Goal: Complete application form: Complete application form

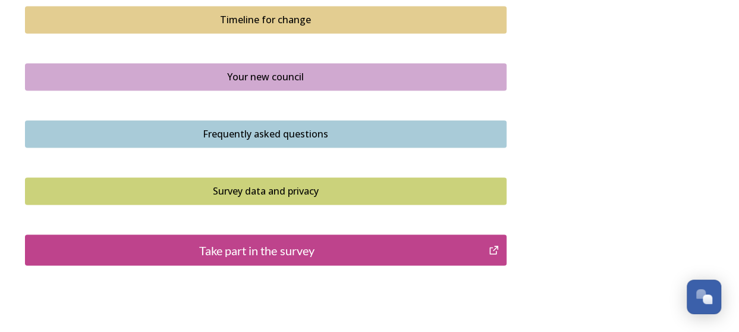
scroll to position [944, 0]
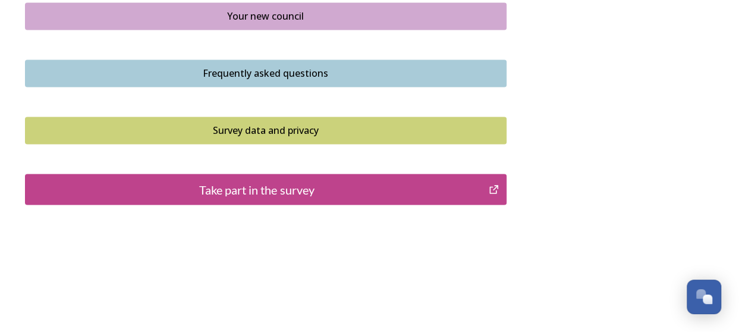
click at [289, 187] on div "Take part in the survey" at bounding box center [256, 189] width 451 height 18
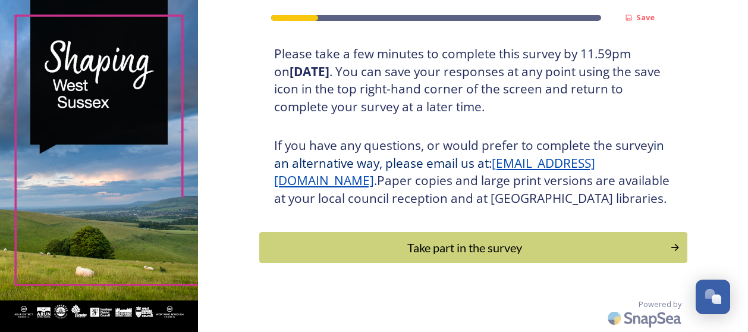
scroll to position [239, 0]
click at [447, 243] on div "Take part in the survey" at bounding box center [464, 247] width 402 height 18
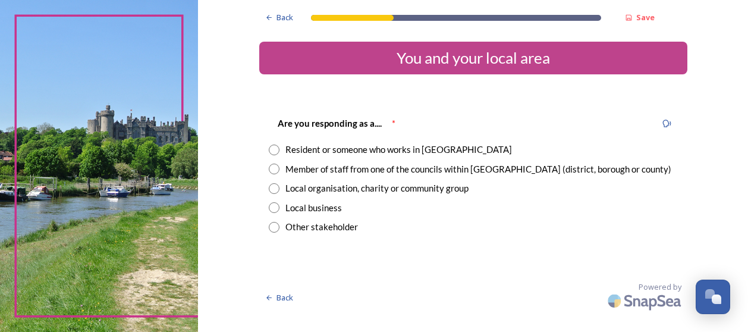
click at [280, 147] on div "Resident or someone who works in West Sussex" at bounding box center [473, 150] width 409 height 14
radio input "true"
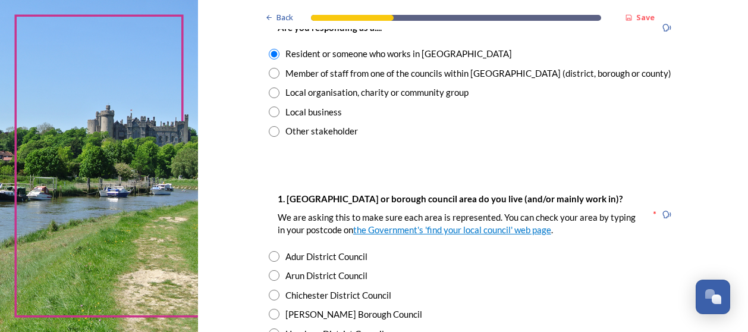
scroll to position [178, 0]
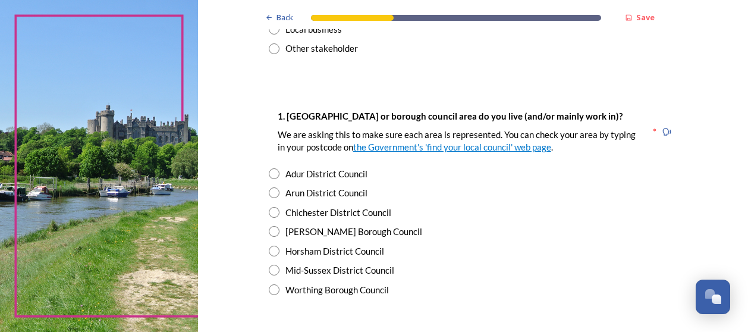
click at [271, 250] on input "radio" at bounding box center [274, 250] width 11 height 11
radio input "true"
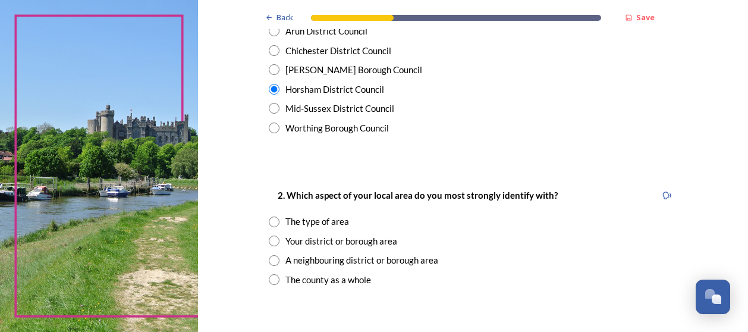
scroll to position [357, 0]
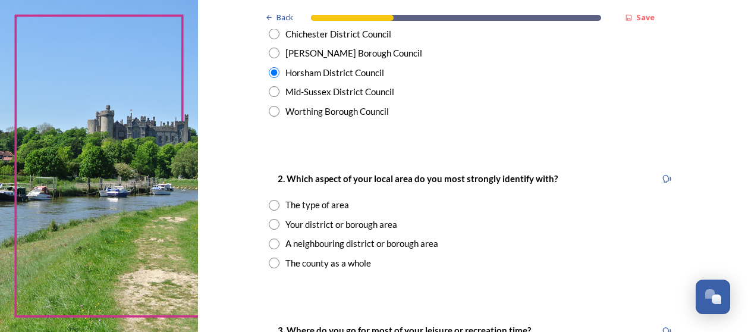
click at [279, 202] on div "The type of area" at bounding box center [473, 205] width 409 height 14
radio input "true"
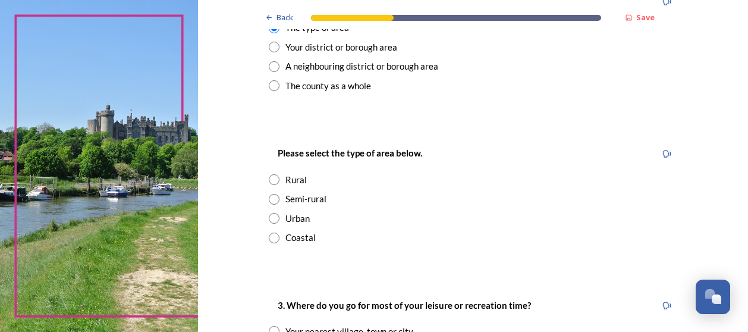
scroll to position [535, 0]
click at [270, 216] on input "radio" at bounding box center [274, 217] width 11 height 11
radio input "true"
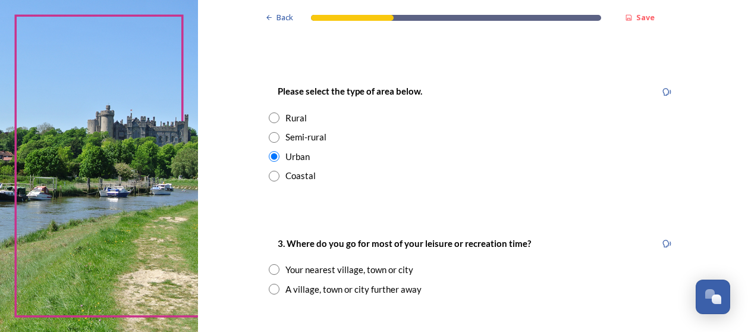
scroll to position [654, 0]
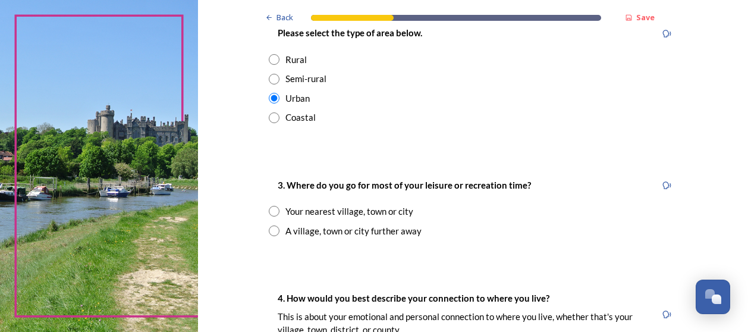
click at [271, 215] on input "radio" at bounding box center [274, 211] width 11 height 11
radio input "true"
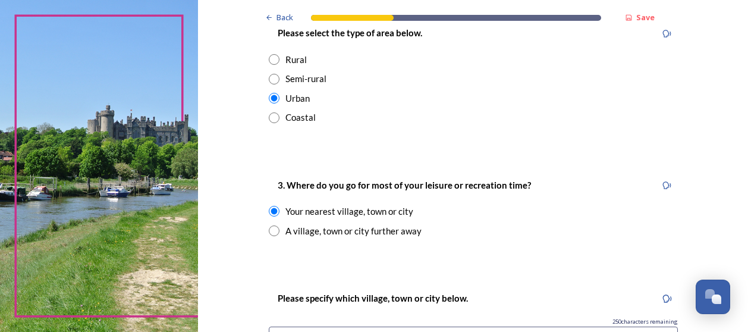
scroll to position [773, 0]
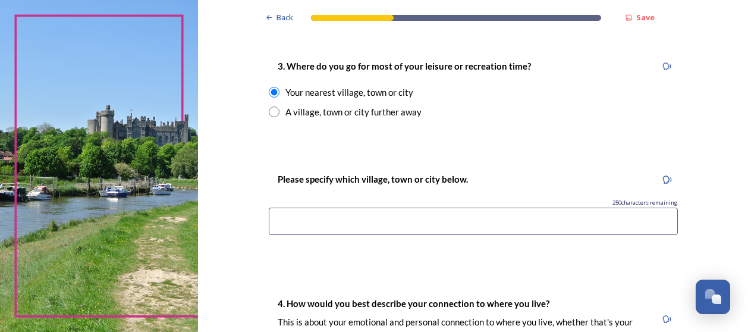
click at [380, 223] on input at bounding box center [473, 220] width 409 height 27
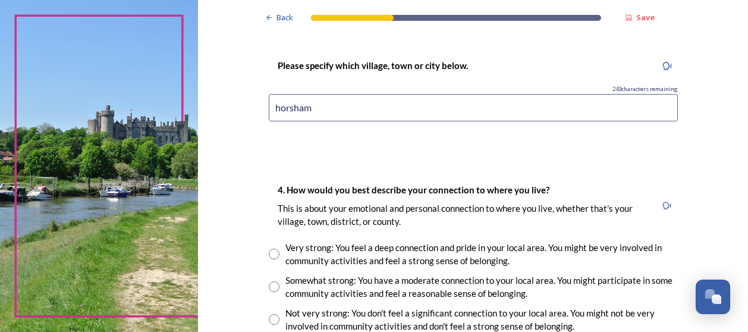
scroll to position [891, 0]
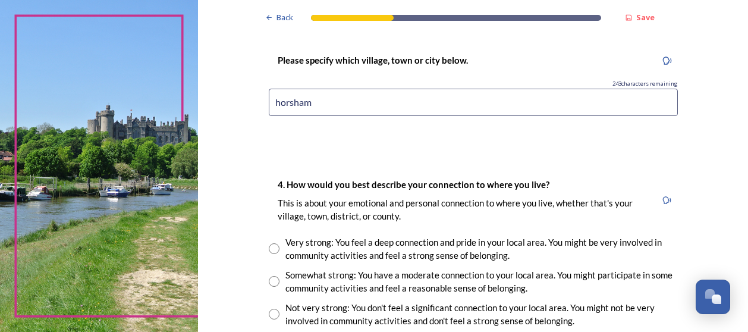
type input "horsham"
click at [270, 248] on input "radio" at bounding box center [274, 248] width 11 height 11
radio input "true"
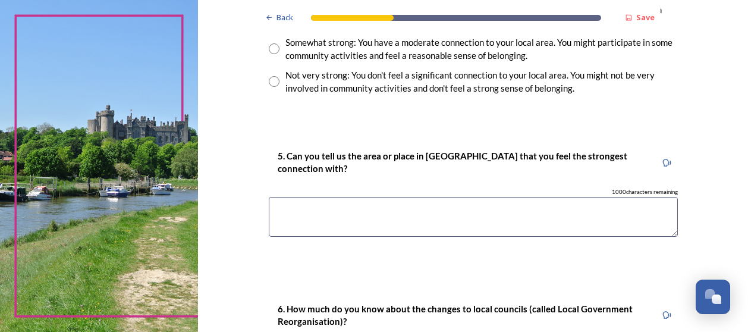
scroll to position [1129, 0]
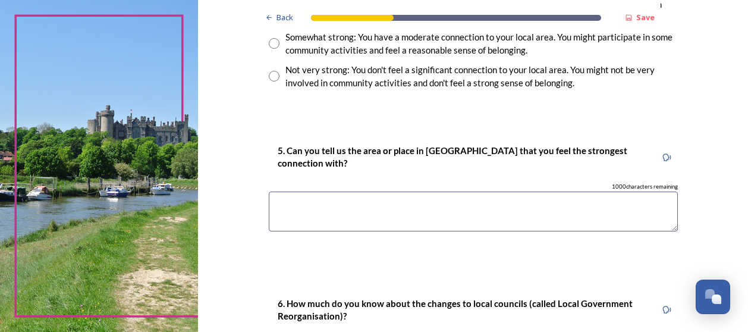
click at [349, 216] on textarea at bounding box center [473, 211] width 409 height 40
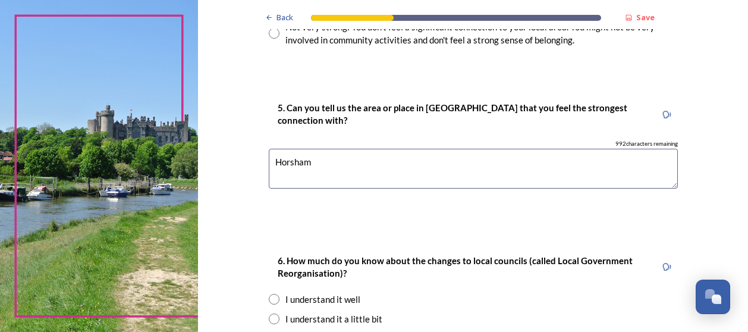
scroll to position [1248, 0]
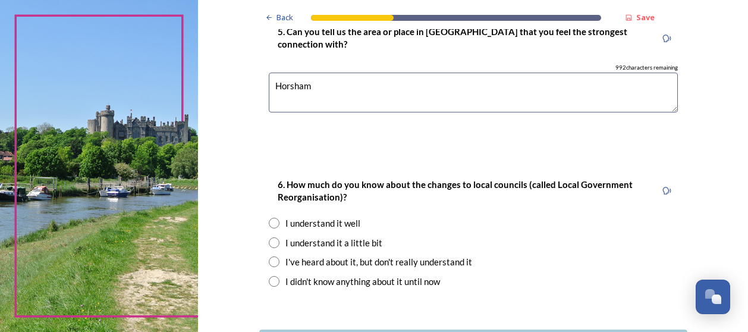
type textarea "Horsham"
click at [270, 238] on input "radio" at bounding box center [274, 242] width 11 height 11
radio input "true"
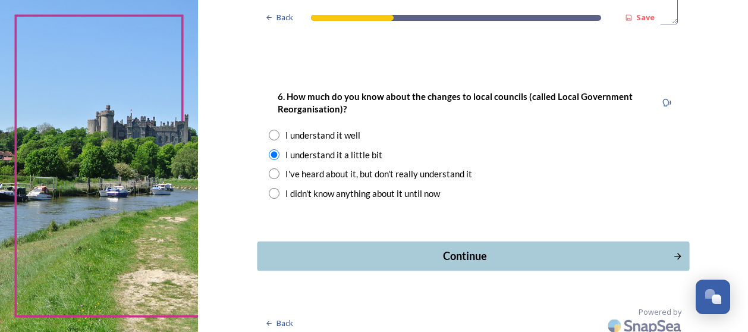
scroll to position [1342, 0]
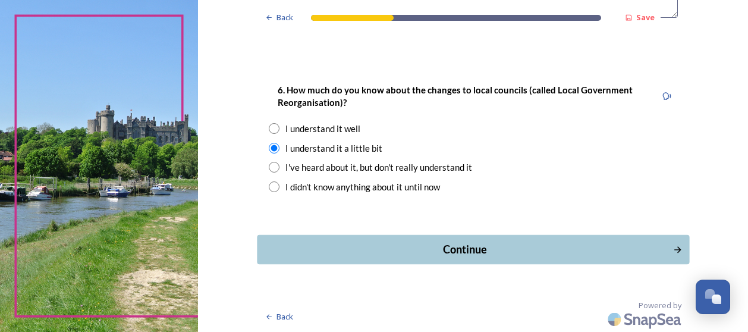
click at [463, 245] on div "Continue" at bounding box center [464, 249] width 402 height 16
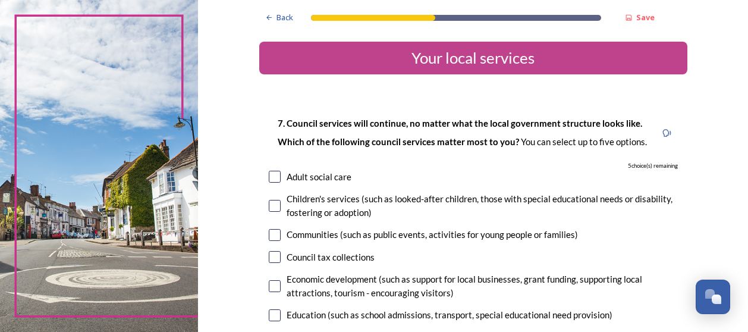
click at [269, 236] on input "checkbox" at bounding box center [275, 235] width 12 height 12
checkbox input "true"
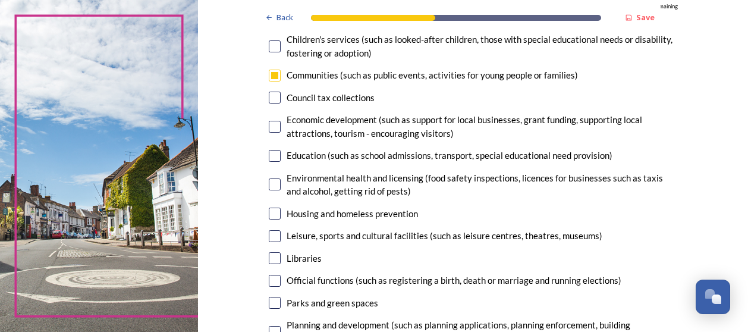
scroll to position [178, 0]
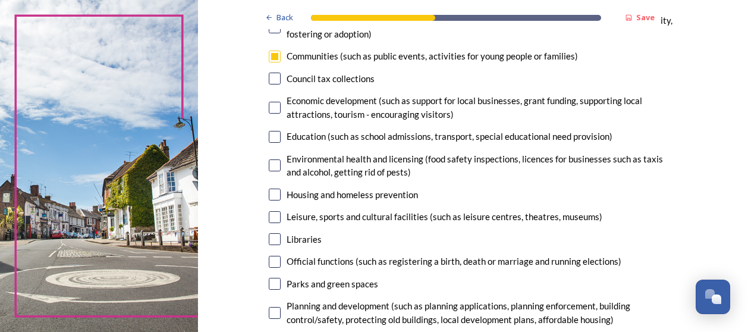
click at [269, 216] on input "checkbox" at bounding box center [275, 217] width 12 height 12
checkbox input "true"
click at [272, 283] on input "checkbox" at bounding box center [275, 284] width 12 height 12
checkbox input "true"
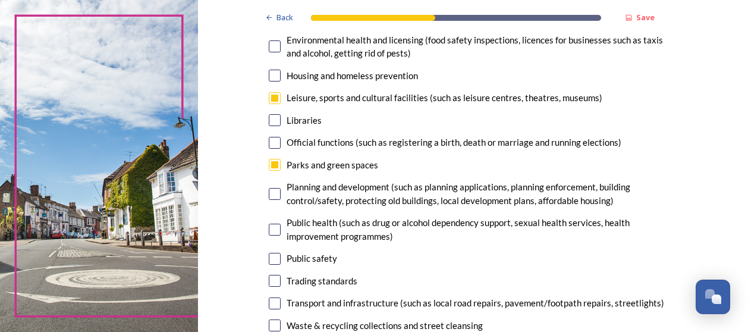
scroll to position [357, 0]
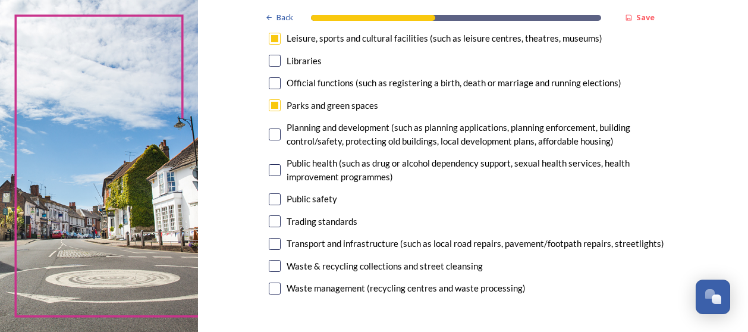
click at [269, 244] on input "checkbox" at bounding box center [275, 244] width 12 height 12
checkbox input "true"
click at [272, 198] on input "checkbox" at bounding box center [275, 199] width 12 height 12
checkbox input "true"
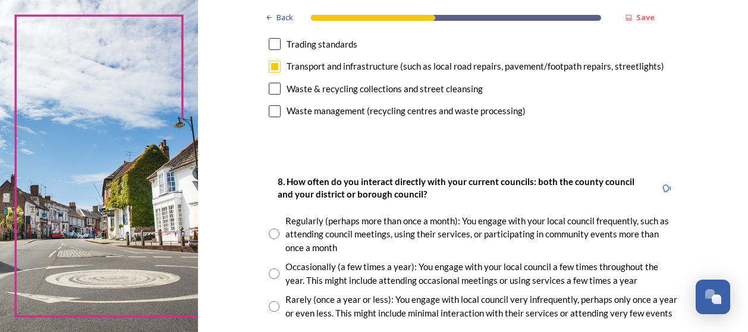
scroll to position [535, 0]
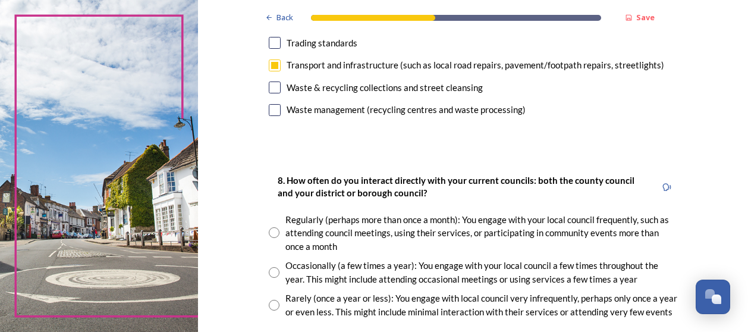
click at [274, 237] on input "radio" at bounding box center [274, 232] width 11 height 11
radio input "true"
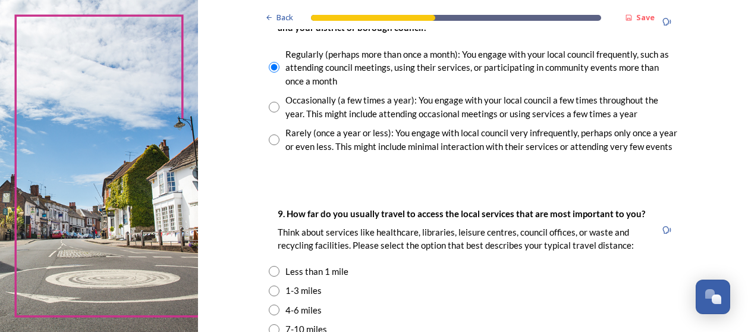
scroll to position [773, 0]
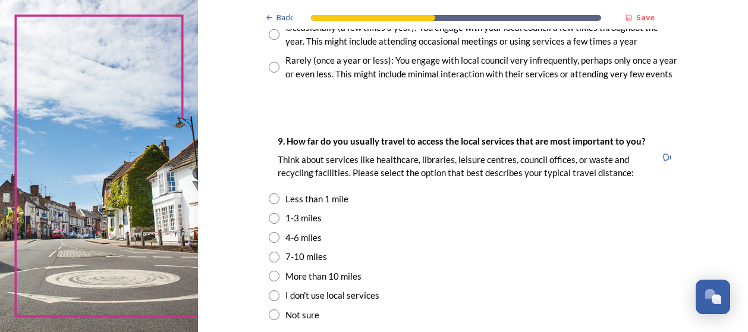
click at [269, 221] on input "radio" at bounding box center [274, 218] width 11 height 11
radio input "true"
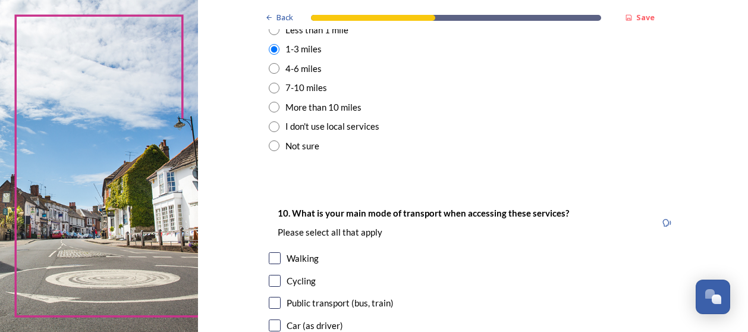
scroll to position [1010, 0]
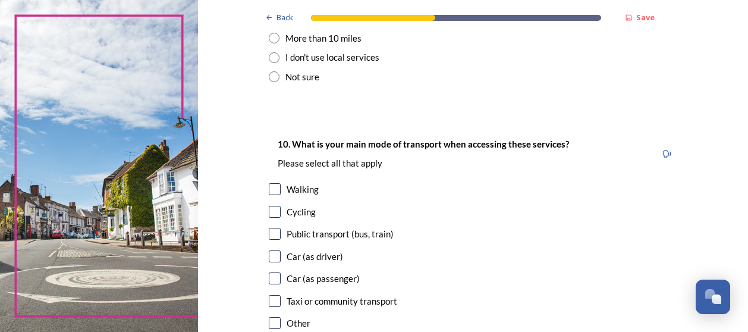
click at [271, 255] on input "checkbox" at bounding box center [275, 256] width 12 height 12
checkbox input "true"
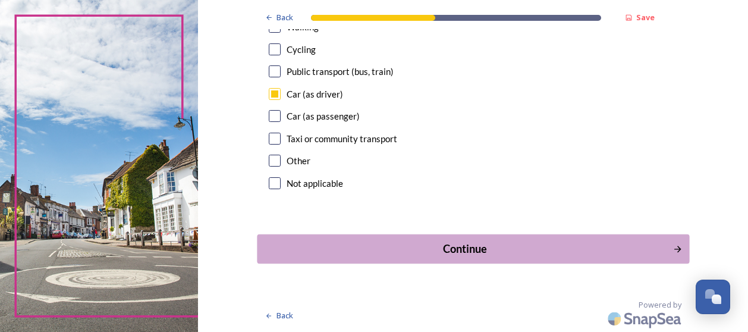
click at [461, 248] on div "Continue" at bounding box center [464, 249] width 402 height 16
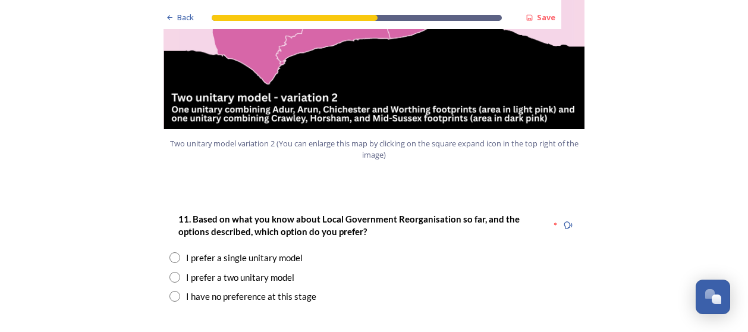
scroll to position [1486, 0]
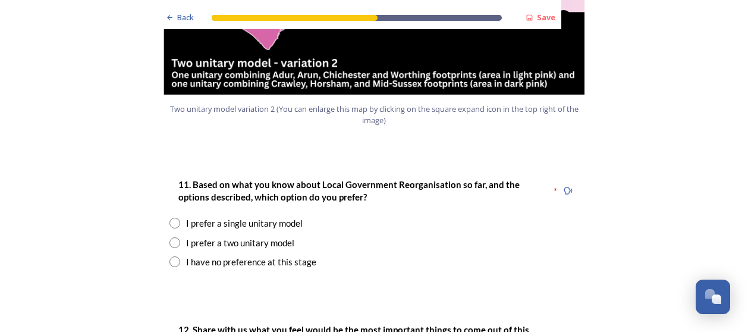
click at [169, 256] on input "radio" at bounding box center [174, 261] width 11 height 11
radio input "true"
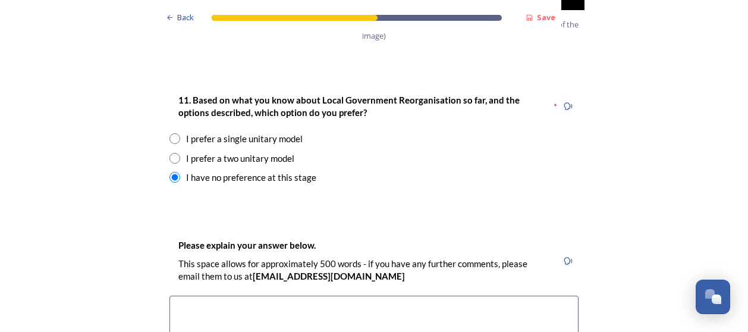
scroll to position [1545, 0]
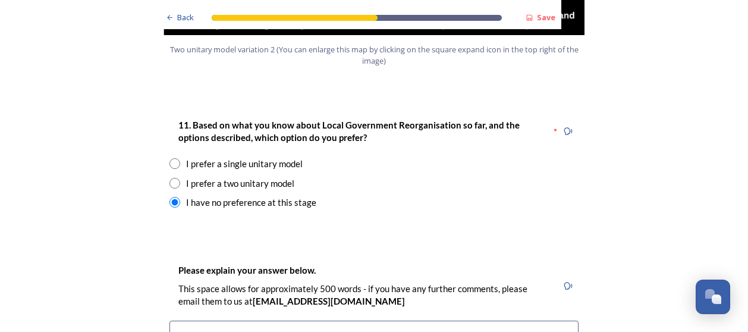
drag, startPoint x: 208, startPoint y: 306, endPoint x: 204, endPoint y: 292, distance: 14.3
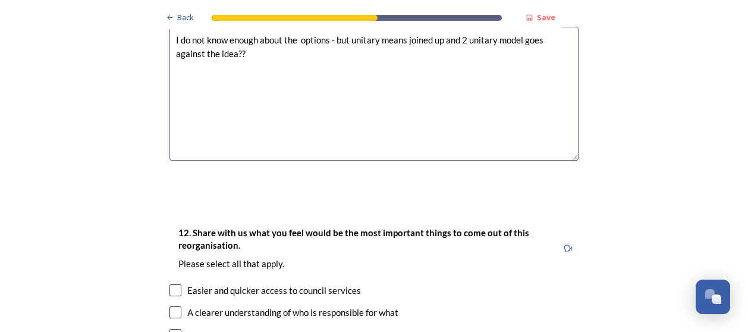
scroll to position [1902, 0]
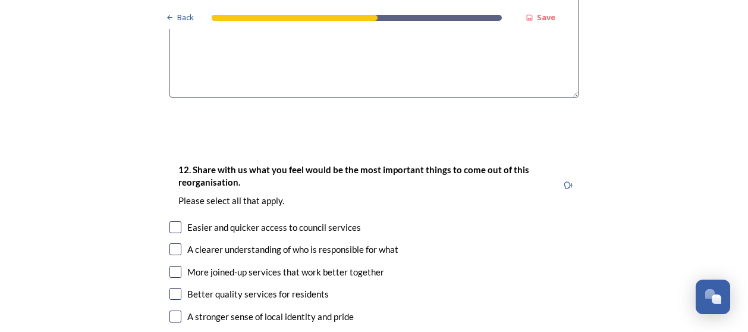
type textarea "I do not know enough about the options - but unitary means joined up and 2 unit…"
click at [171, 221] on input "checkbox" at bounding box center [175, 227] width 12 height 12
checkbox input "true"
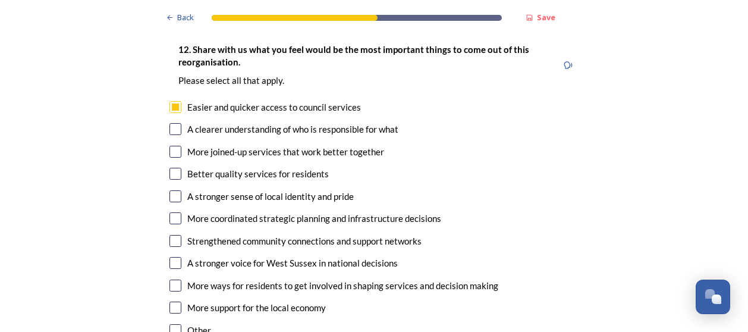
scroll to position [2080, 0]
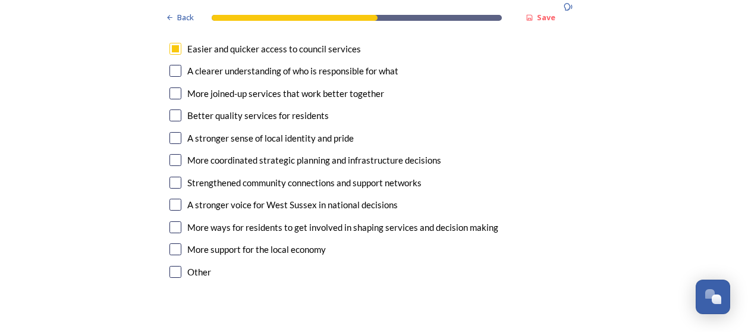
click at [172, 243] on input "checkbox" at bounding box center [175, 249] width 12 height 12
checkbox input "true"
click at [171, 154] on input "checkbox" at bounding box center [175, 160] width 12 height 12
checkbox input "true"
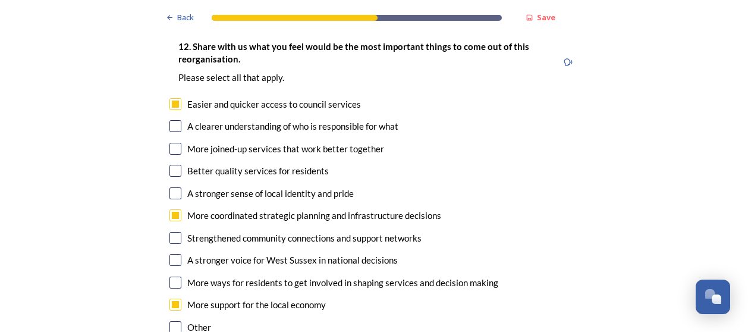
scroll to position [1961, 0]
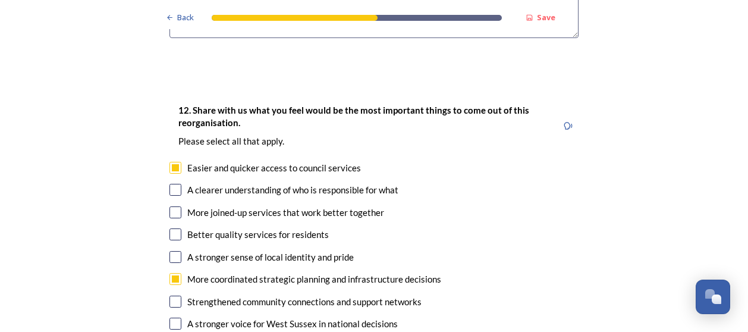
click at [171, 184] on input "checkbox" at bounding box center [175, 190] width 12 height 12
checkbox input "true"
click at [175, 206] on input "checkbox" at bounding box center [175, 212] width 12 height 12
checkbox input "true"
click at [175, 295] on input "checkbox" at bounding box center [175, 301] width 12 height 12
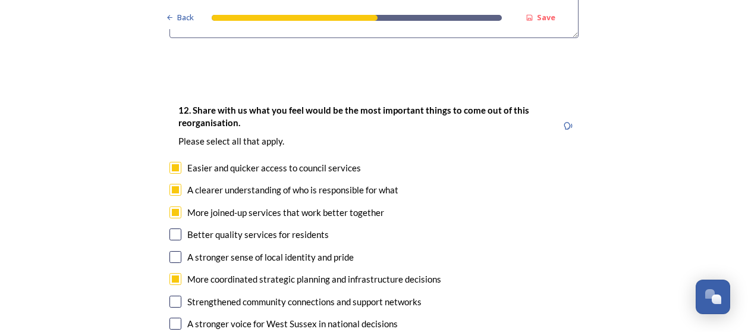
checkbox input "true"
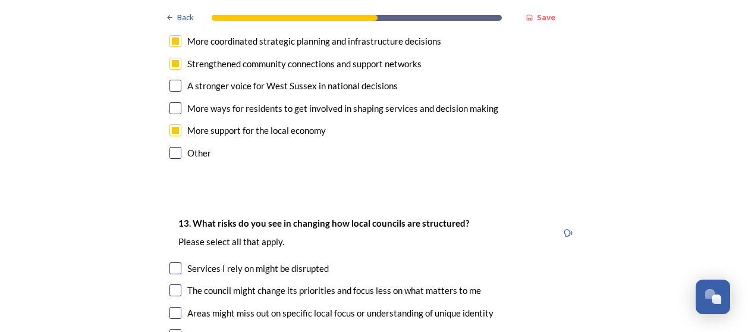
scroll to position [2258, 0]
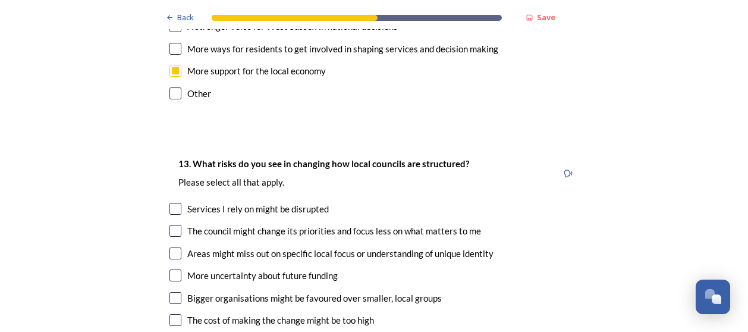
click at [172, 225] on input "checkbox" at bounding box center [175, 231] width 12 height 12
checkbox input "true"
click at [169, 247] on input "checkbox" at bounding box center [175, 253] width 12 height 12
checkbox input "true"
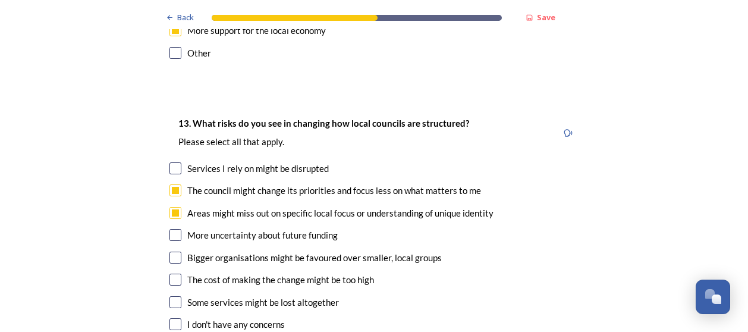
scroll to position [2318, 0]
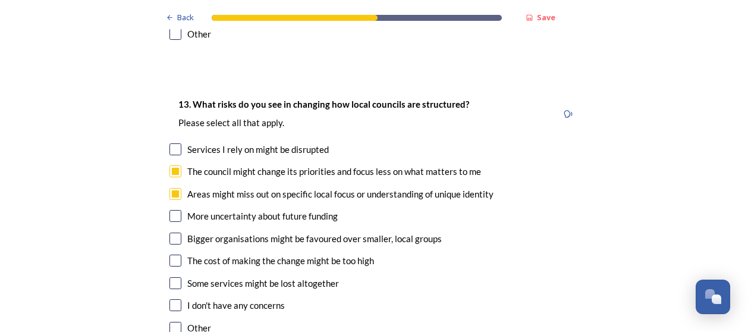
click at [169, 277] on input "checkbox" at bounding box center [175, 283] width 12 height 12
checkbox input "true"
click at [171, 232] on input "checkbox" at bounding box center [175, 238] width 12 height 12
checkbox input "true"
click at [170, 143] on input "checkbox" at bounding box center [175, 149] width 12 height 12
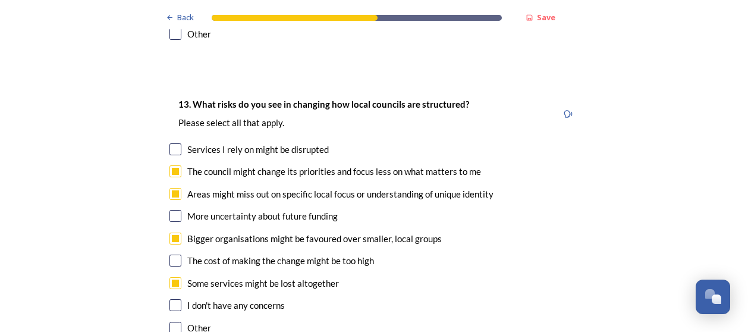
checkbox input "true"
click at [169, 210] on input "checkbox" at bounding box center [175, 216] width 12 height 12
checkbox input "true"
click at [171, 254] on input "checkbox" at bounding box center [175, 260] width 12 height 12
checkbox input "true"
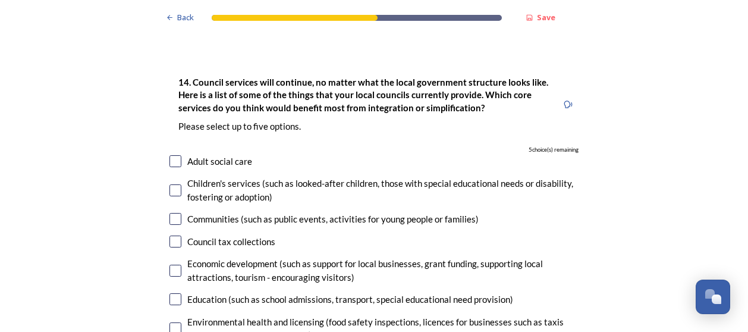
scroll to position [2615, 0]
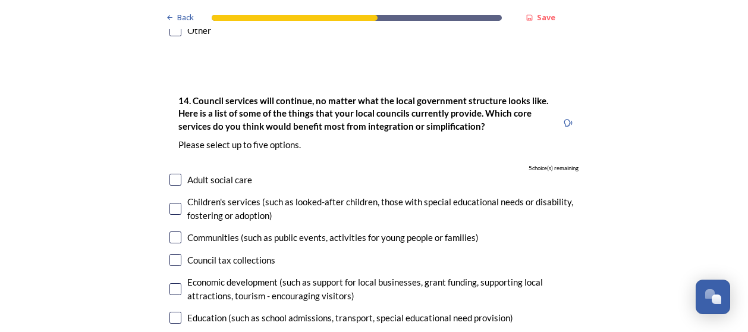
click at [174, 283] on input "checkbox" at bounding box center [175, 289] width 12 height 12
checkbox input "true"
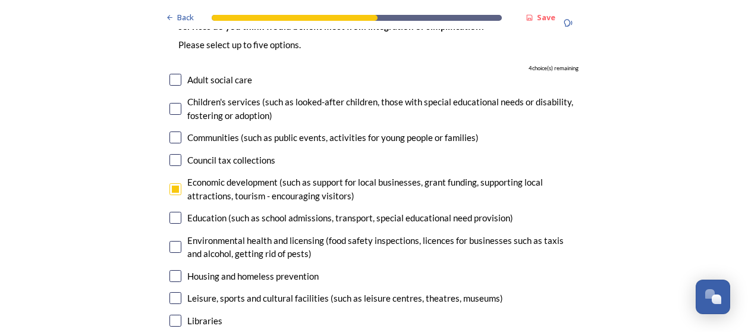
scroll to position [2733, 0]
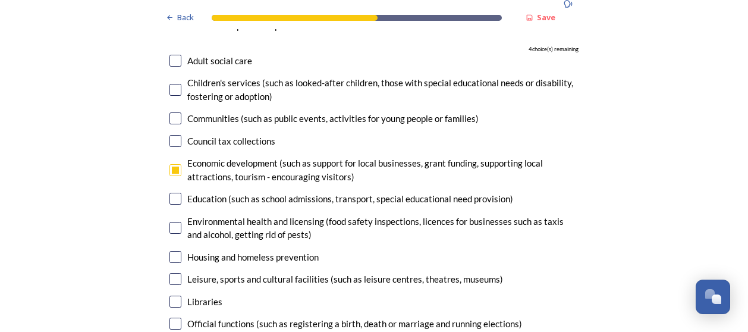
click at [170, 251] on input "checkbox" at bounding box center [175, 257] width 12 height 12
checkbox input "true"
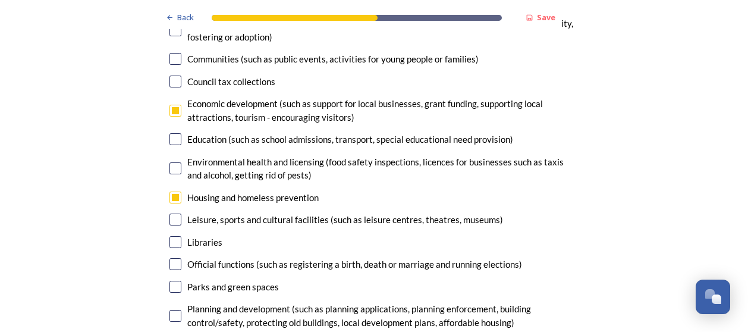
scroll to position [2852, 0]
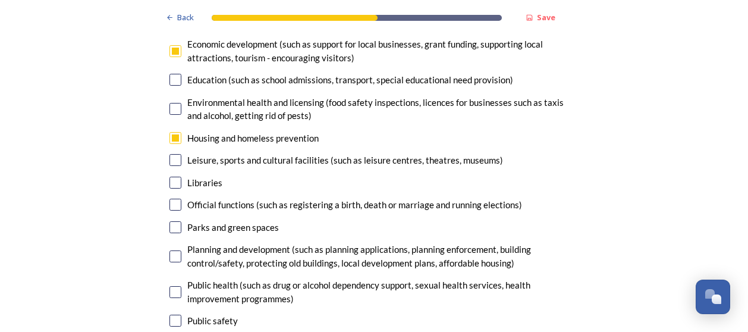
click at [174, 250] on input "checkbox" at bounding box center [175, 256] width 12 height 12
checkbox input "true"
click at [169, 286] on input "checkbox" at bounding box center [175, 292] width 12 height 12
checkbox input "true"
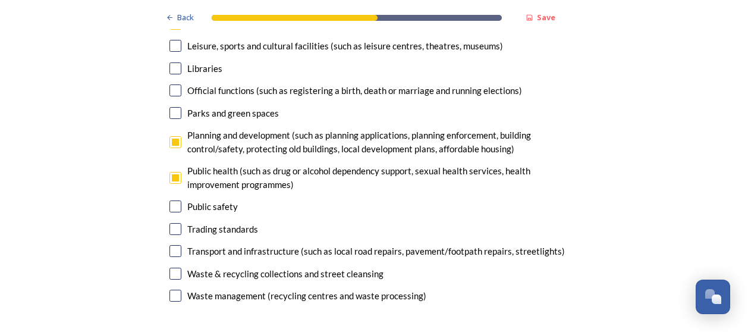
scroll to position [2971, 0]
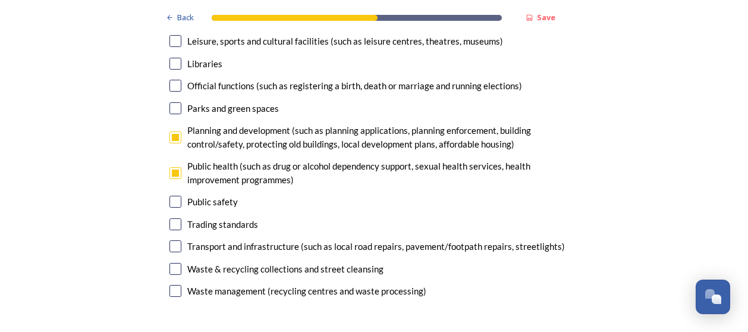
click at [169, 240] on input "checkbox" at bounding box center [175, 246] width 12 height 12
checkbox input "true"
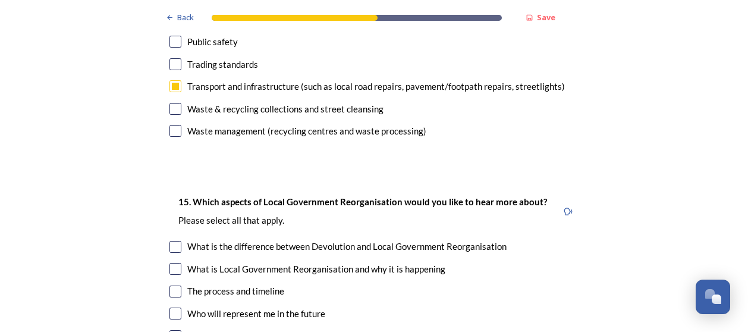
scroll to position [3209, 0]
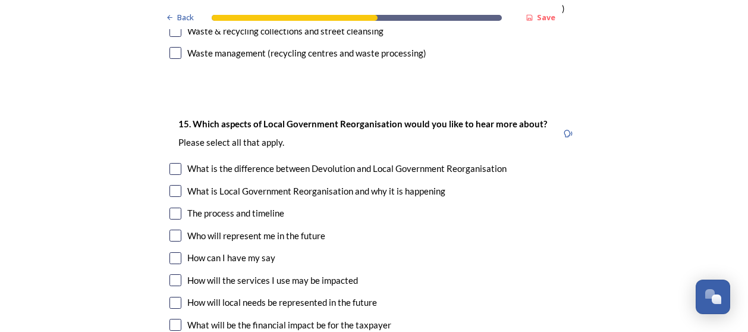
click at [175, 163] on input "checkbox" at bounding box center [175, 169] width 12 height 12
checkbox input "true"
click at [171, 185] on input "checkbox" at bounding box center [175, 191] width 12 height 12
checkbox input "true"
click at [171, 207] on input "checkbox" at bounding box center [175, 213] width 12 height 12
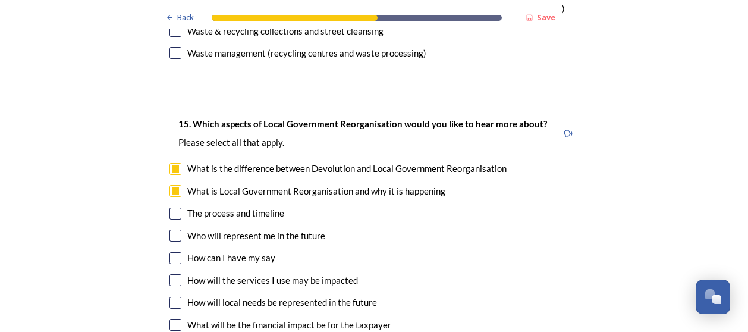
checkbox input "true"
click at [172, 229] on input "checkbox" at bounding box center [175, 235] width 12 height 12
checkbox input "true"
click at [171, 274] on input "checkbox" at bounding box center [175, 280] width 12 height 12
checkbox input "true"
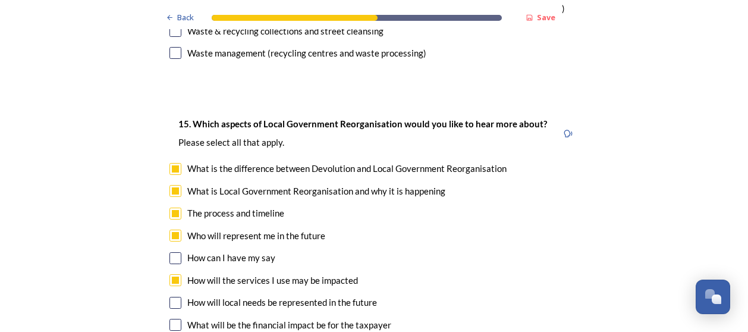
click at [178, 295] on div "How will local needs be represented in the future" at bounding box center [373, 302] width 409 height 14
checkbox input "true"
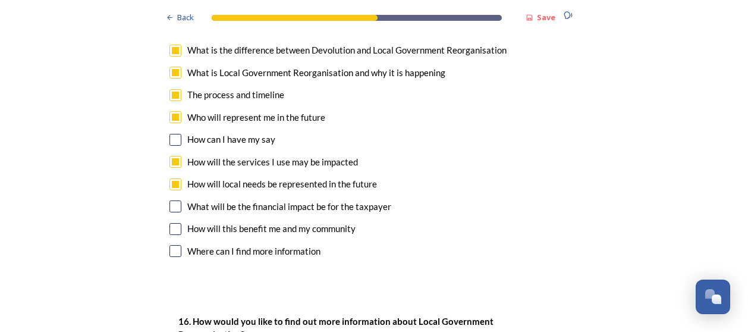
scroll to position [3328, 0]
click at [171, 200] on input "checkbox" at bounding box center [175, 206] width 12 height 12
checkbox input "true"
click at [171, 222] on input "checkbox" at bounding box center [175, 228] width 12 height 12
checkbox input "true"
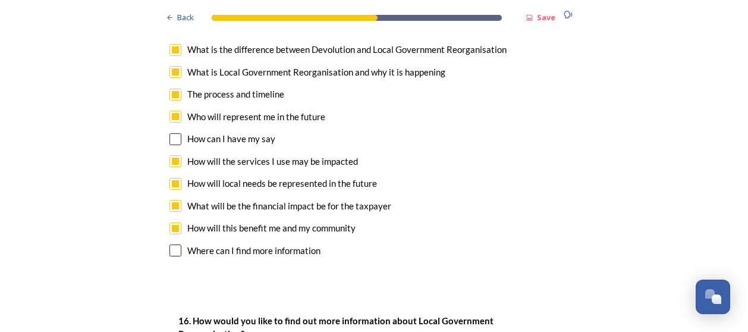
click at [170, 244] on input "checkbox" at bounding box center [175, 250] width 12 height 12
checkbox input "true"
click at [171, 133] on input "checkbox" at bounding box center [175, 139] width 12 height 12
checkbox input "true"
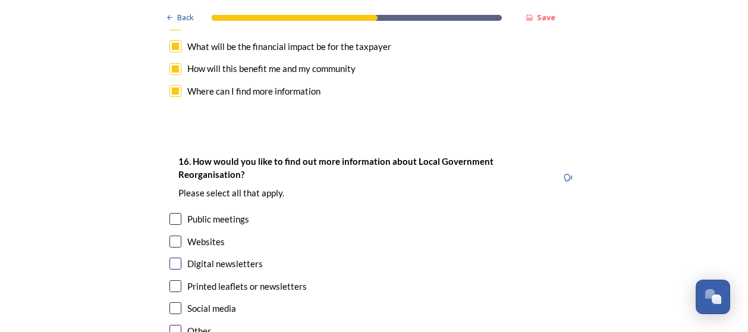
scroll to position [3506, 0]
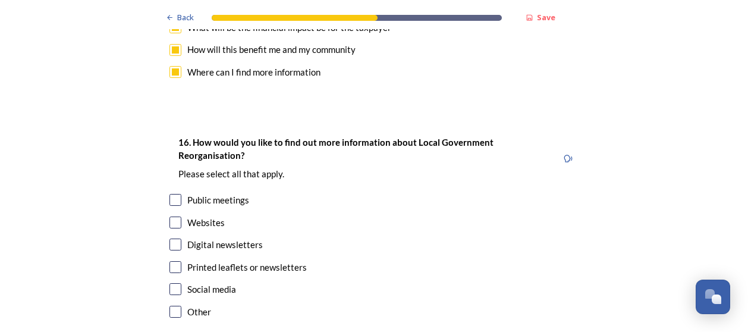
click at [172, 216] on input "checkbox" at bounding box center [175, 222] width 12 height 12
checkbox input "true"
click at [169, 238] on div "Digital newsletters" at bounding box center [373, 245] width 409 height 14
checkbox input "true"
click at [169, 261] on input "checkbox" at bounding box center [175, 267] width 12 height 12
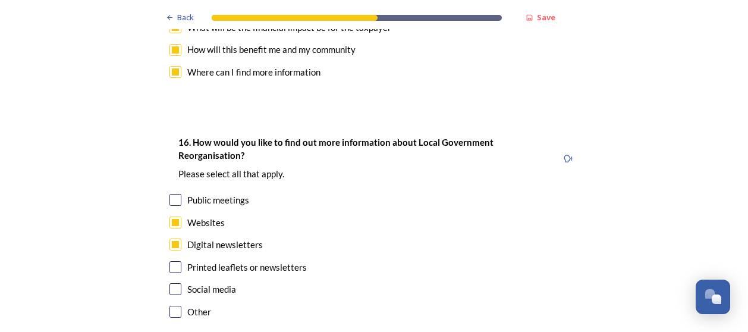
checkbox input "true"
click at [171, 283] on input "checkbox" at bounding box center [175, 289] width 12 height 12
checkbox input "true"
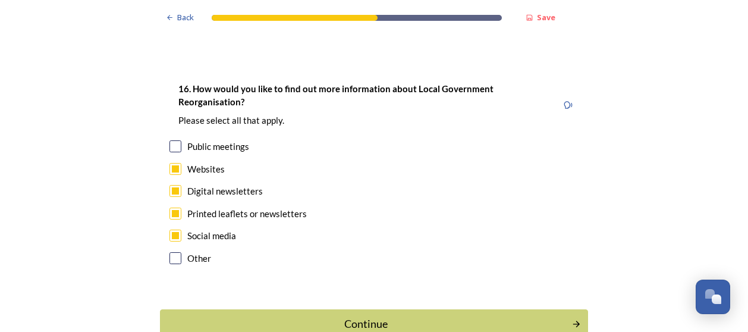
scroll to position [3599, 0]
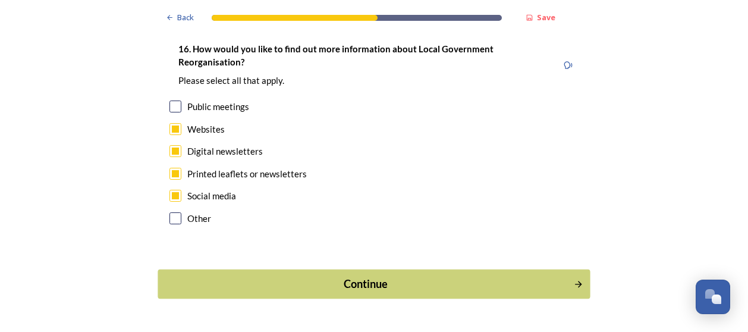
click at [368, 276] on div "Continue" at bounding box center [366, 284] width 402 height 16
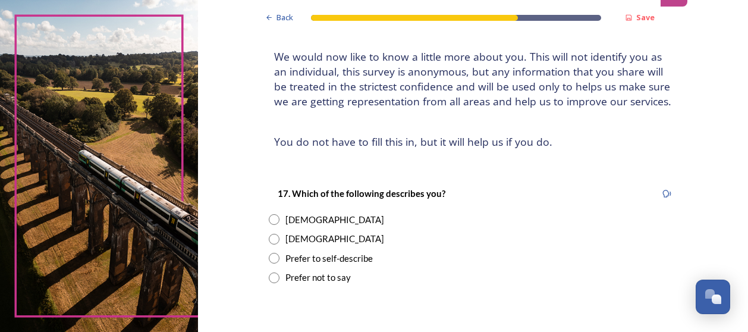
scroll to position [119, 0]
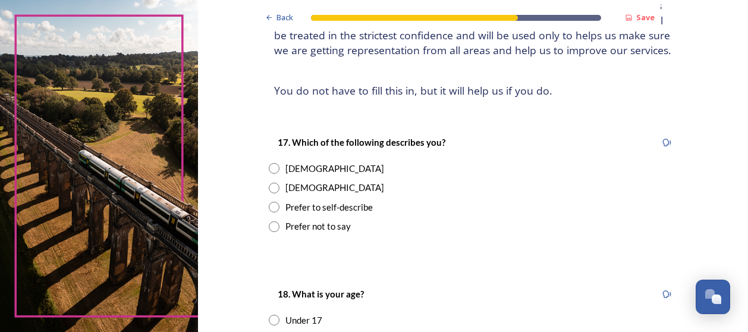
click at [269, 168] on input "radio" at bounding box center [274, 168] width 11 height 11
radio input "true"
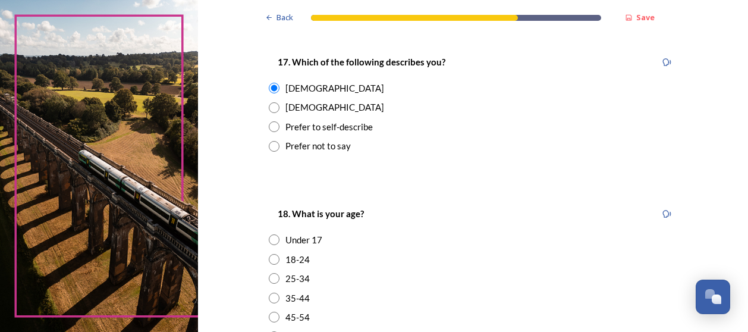
scroll to position [297, 0]
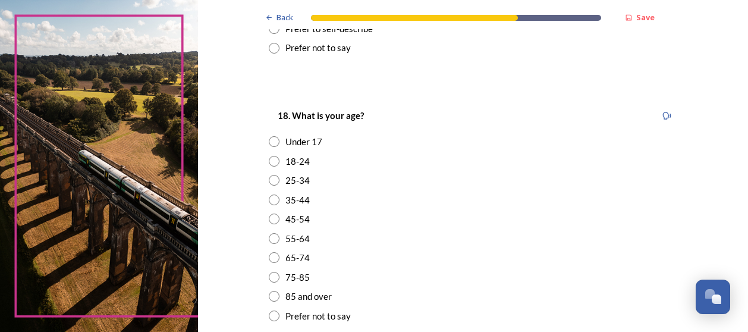
click at [272, 240] on input "radio" at bounding box center [274, 238] width 11 height 11
radio input "true"
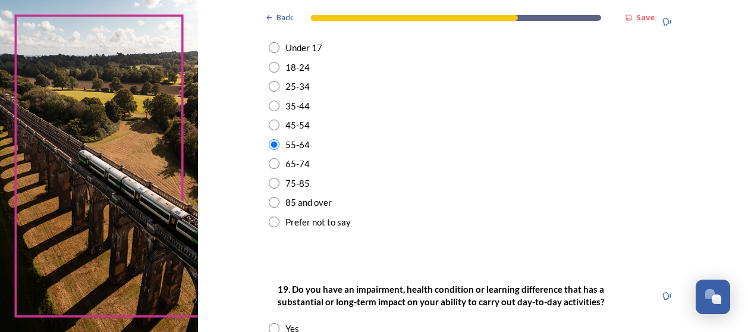
scroll to position [475, 0]
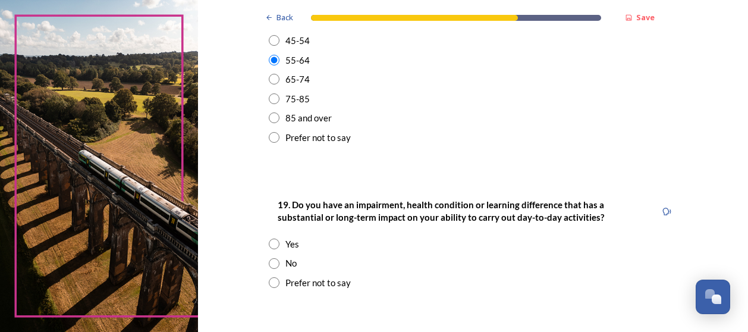
click at [273, 280] on input "radio" at bounding box center [274, 282] width 11 height 11
radio input "true"
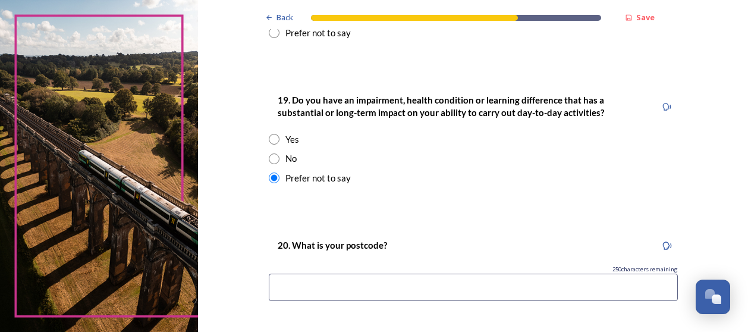
scroll to position [654, 0]
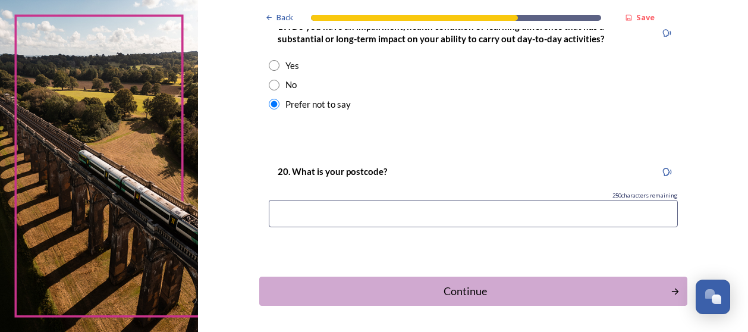
click at [348, 204] on input at bounding box center [473, 213] width 409 height 27
type input "RH12 2JD"
click at [450, 288] on div "Continue" at bounding box center [464, 291] width 402 height 16
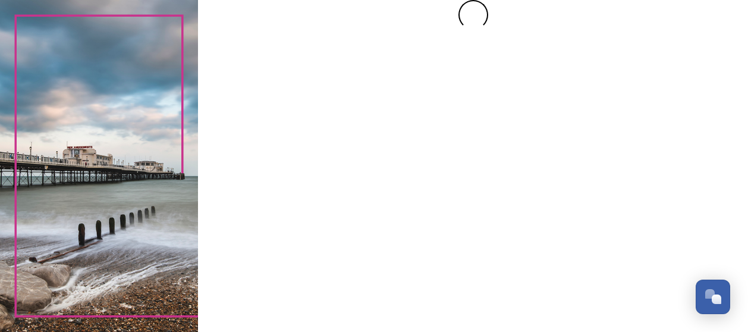
scroll to position [0, 0]
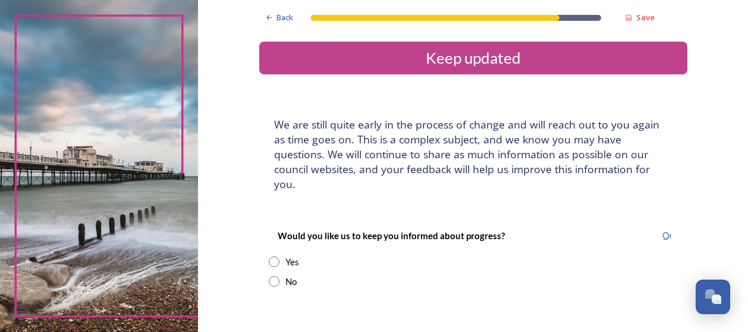
click at [272, 256] on input "radio" at bounding box center [274, 261] width 11 height 11
radio input "true"
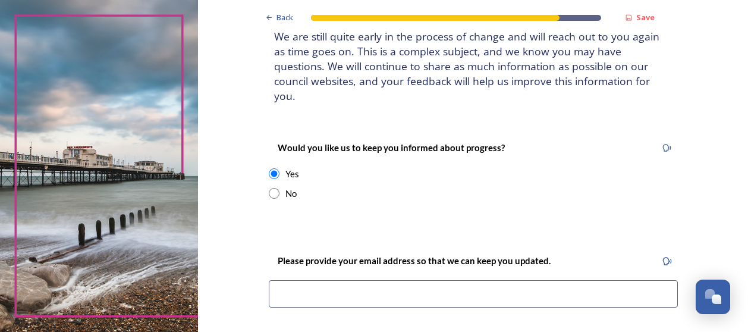
scroll to position [178, 0]
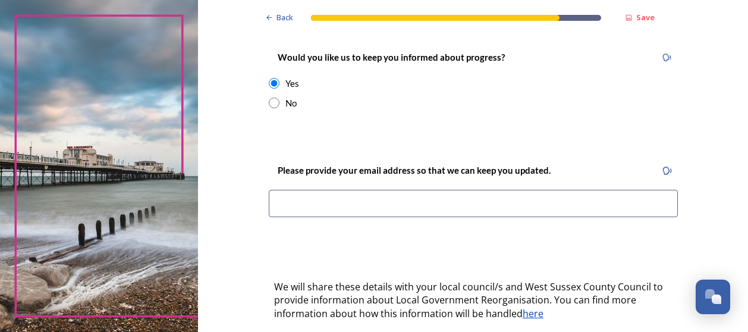
click at [305, 193] on input at bounding box center [473, 203] width 409 height 27
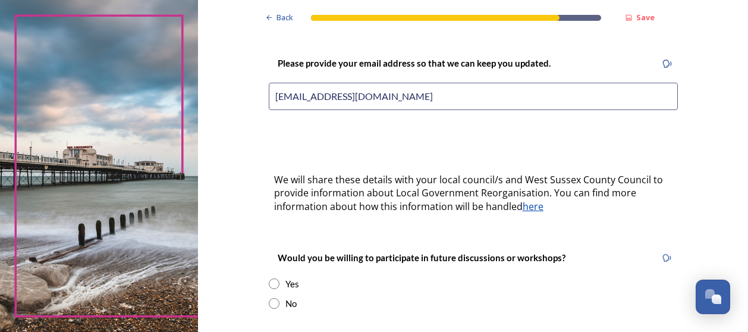
scroll to position [297, 0]
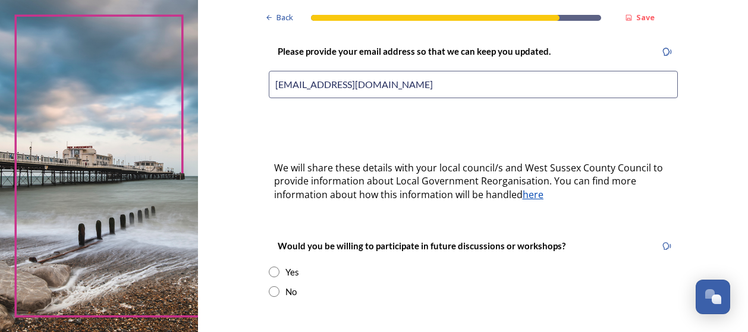
type input "deballsop@westsussex.gov.uk"
click at [271, 266] on input "radio" at bounding box center [274, 271] width 11 height 11
radio input "true"
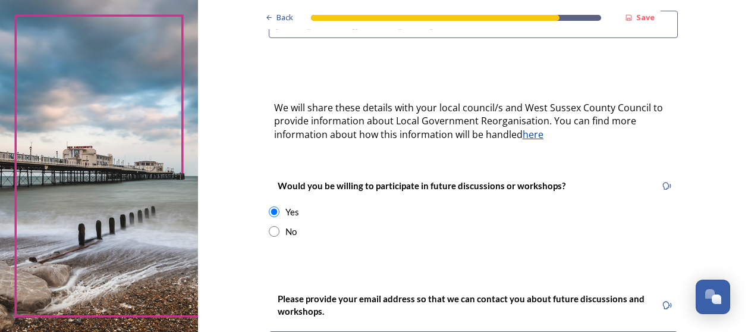
scroll to position [416, 0]
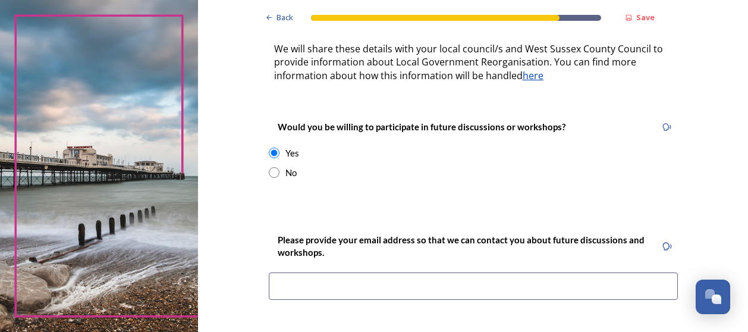
click at [327, 272] on input at bounding box center [473, 285] width 409 height 27
click at [298, 272] on input "deballssop@ho" at bounding box center [473, 285] width 409 height 27
click at [328, 275] on input "deballsop@ho" at bounding box center [473, 285] width 409 height 27
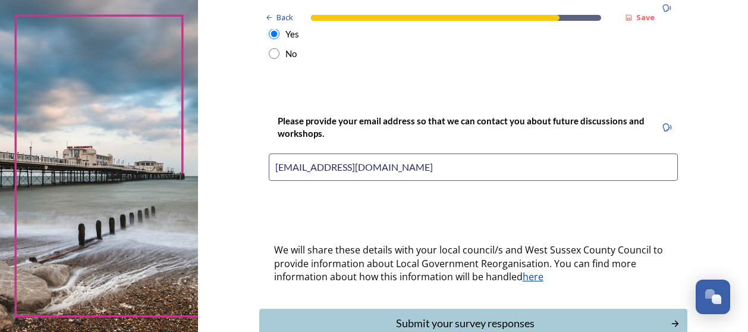
scroll to position [594, 0]
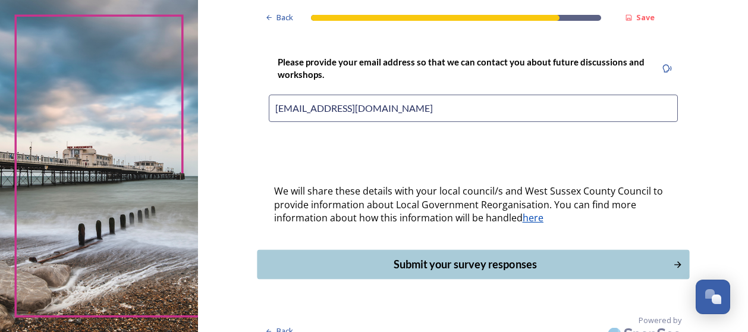
type input "deballsop@hotmail.com"
click at [466, 256] on div "Submit your survey responses" at bounding box center [464, 264] width 402 height 16
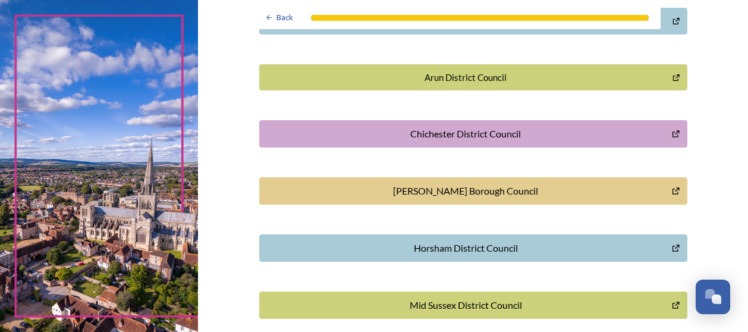
scroll to position [357, 0]
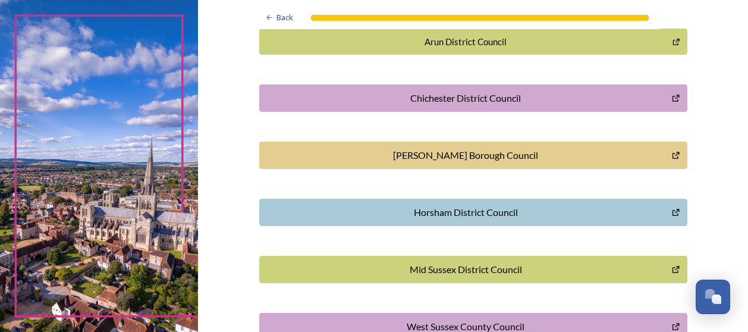
click at [477, 208] on div "Horsham District Council" at bounding box center [466, 212] width 400 height 14
